Goal: Find contact information: Find contact information

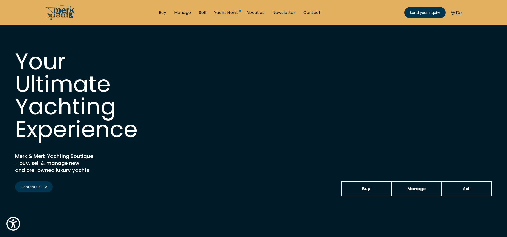
click at [223, 12] on link "Yacht News" at bounding box center [226, 13] width 24 height 6
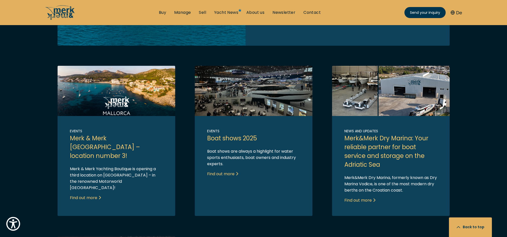
scroll to position [264, 0]
click at [363, 150] on link "Link to post" at bounding box center [391, 141] width 118 height 150
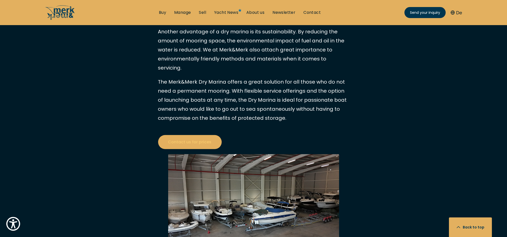
scroll to position [933, 0]
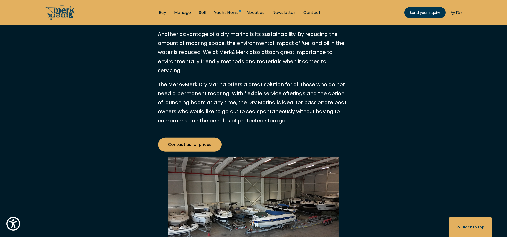
drag, startPoint x: 280, startPoint y: 0, endPoint x: 117, endPoint y: 121, distance: 202.6
click at [194, 138] on link "Contact us for prices" at bounding box center [190, 145] width 64 height 14
